Goal: Information Seeking & Learning: Learn about a topic

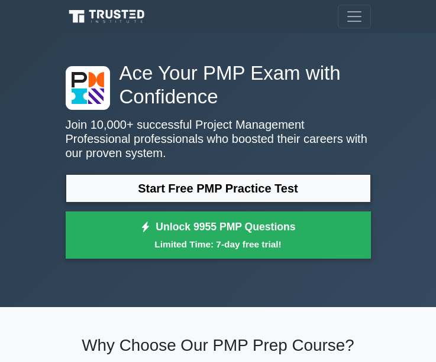
click at [128, 196] on link "Start Free PMP Practice Test" at bounding box center [218, 188] width 305 height 28
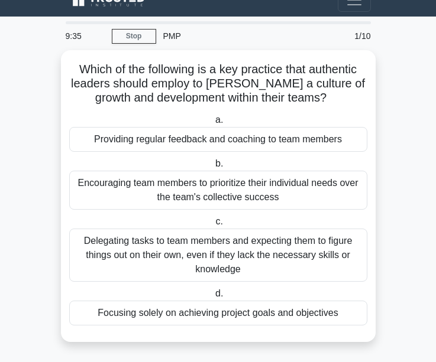
scroll to position [18, 0]
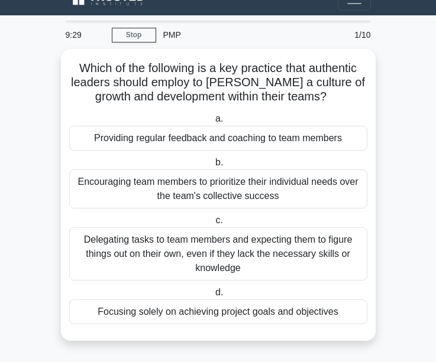
click at [202, 135] on div "Providing regular feedback and coaching to team members" at bounding box center [218, 138] width 298 height 25
click at [213, 123] on input "a. Providing regular feedback and coaching to team members" at bounding box center [213, 119] width 0 height 8
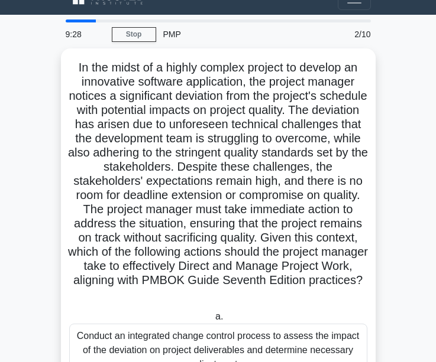
scroll to position [0, 0]
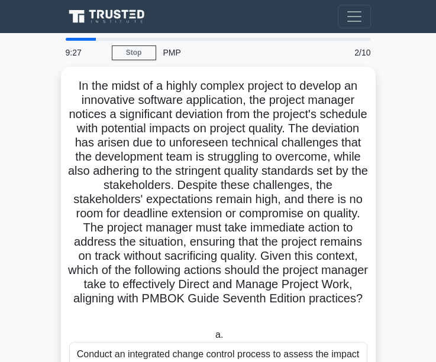
click at [202, 135] on h5 "In the midst of a highly complex project to develop an innovative software appl…" at bounding box center [218, 200] width 300 height 242
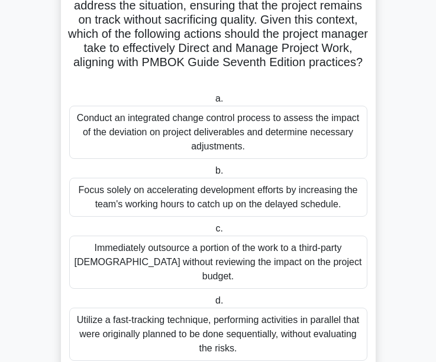
scroll to position [260, 0]
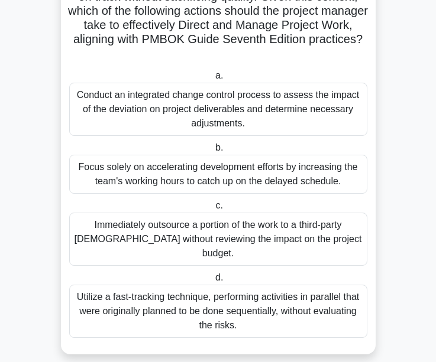
click at [255, 97] on div "Conduct an integrated change control process to assess the impact of the deviat…" at bounding box center [218, 109] width 298 height 53
click at [213, 80] on input "a. Conduct an integrated change control process to assess the impact of the dev…" at bounding box center [213, 76] width 0 height 8
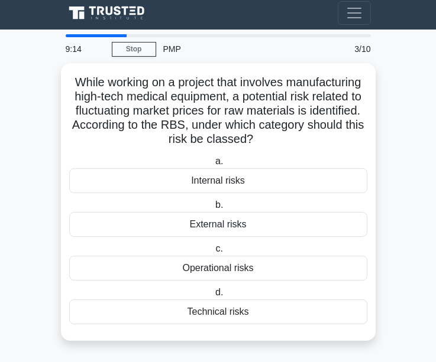
scroll to position [0, 0]
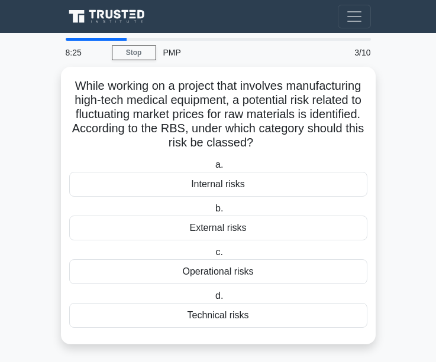
click at [173, 181] on div "Internal risks" at bounding box center [218, 184] width 298 height 25
click at [213, 169] on input "a. Internal risks" at bounding box center [213, 165] width 0 height 8
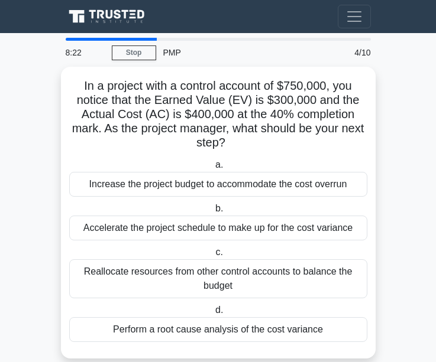
drag, startPoint x: 173, startPoint y: 181, endPoint x: 242, endPoint y: 131, distance: 85.6
click at [242, 131] on div "In a project with a control account of $750,000, you notice that the Earned Val…" at bounding box center [218, 213] width 305 height 283
